Goal: Check status

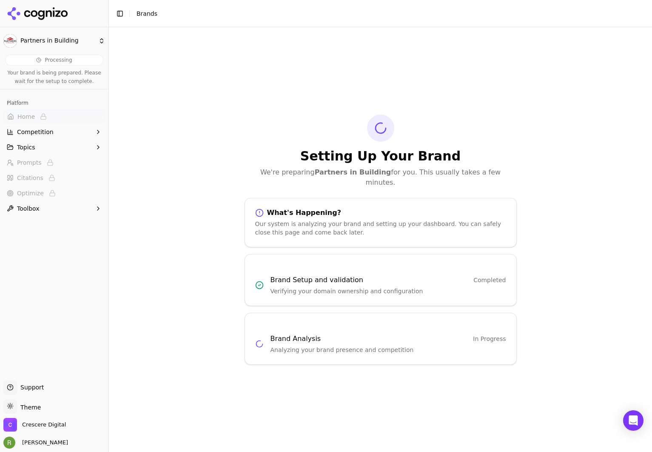
click at [358, 137] on div "Setting Up Your Brand We're preparing Partners in Building for you. This usuall…" at bounding box center [381, 150] width 272 height 73
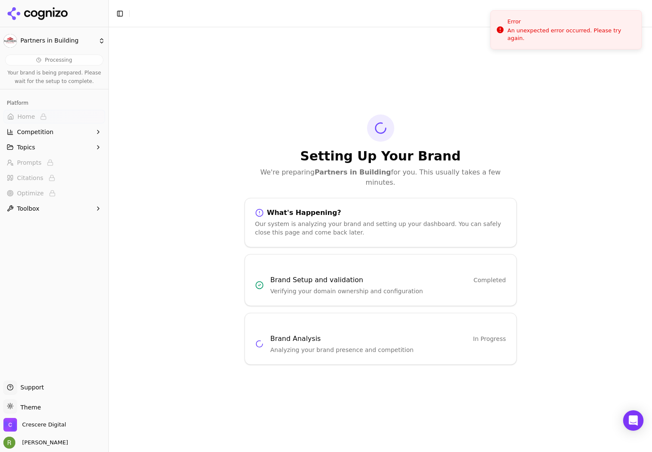
click at [313, 348] on p "Analyzing your brand presence and competition" at bounding box center [389, 350] width 236 height 9
